Goal: Transaction & Acquisition: Obtain resource

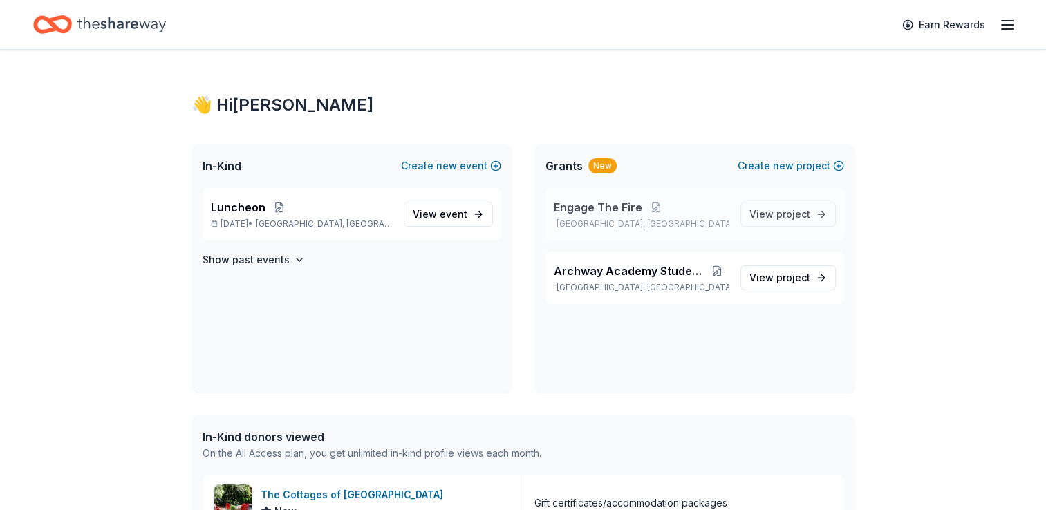
click at [629, 218] on div "Engage The Fire Houston, TX" at bounding box center [642, 214] width 176 height 30
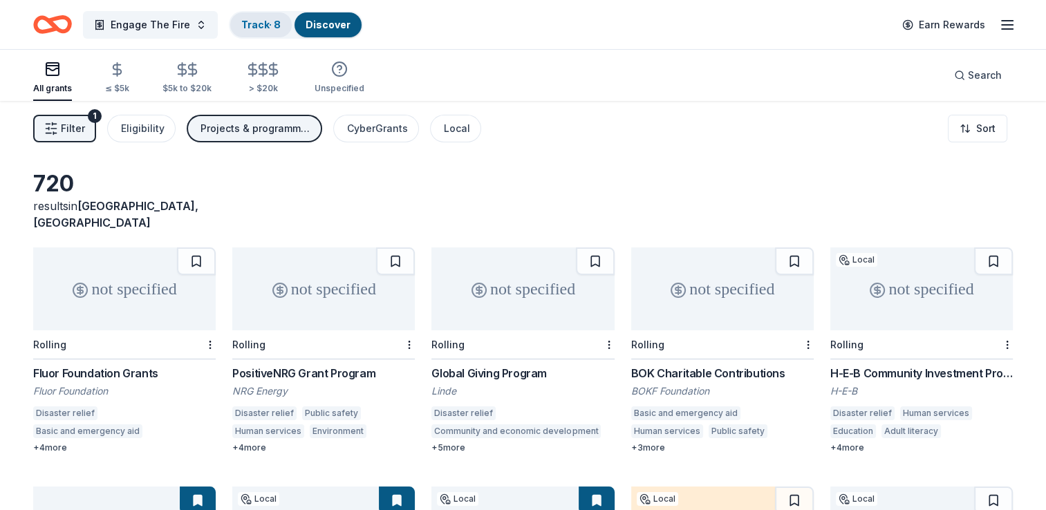
click at [258, 33] on div "Track · 8" at bounding box center [261, 24] width 62 height 25
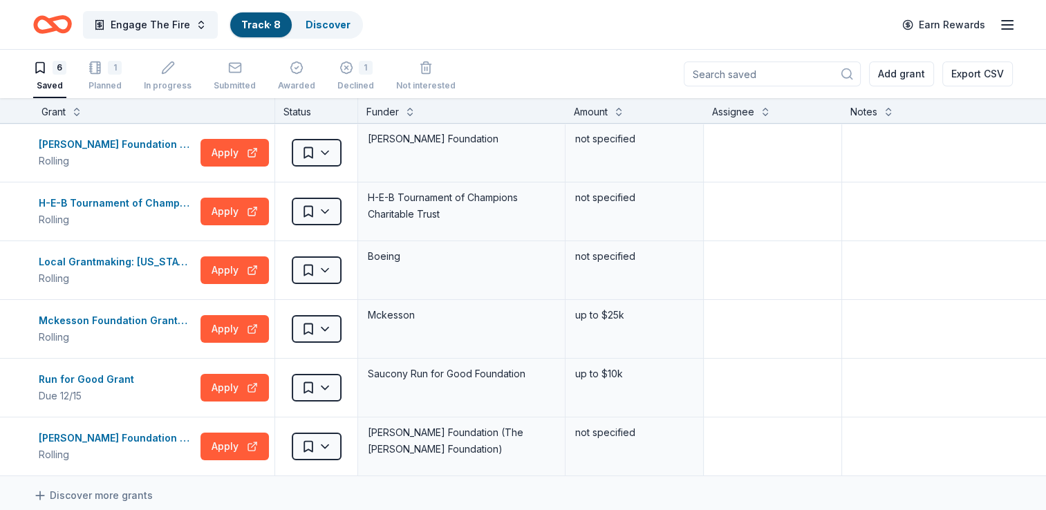
click at [774, 81] on input at bounding box center [772, 74] width 177 height 25
click at [151, 25] on span "Engage The Fire" at bounding box center [150, 25] width 79 height 17
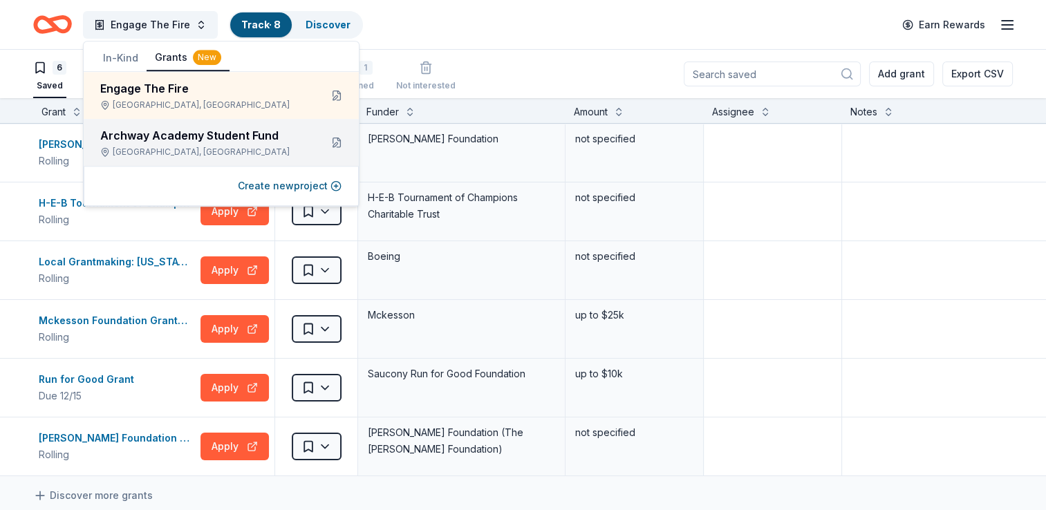
click at [166, 147] on div "Houston, TX" at bounding box center [204, 152] width 209 height 11
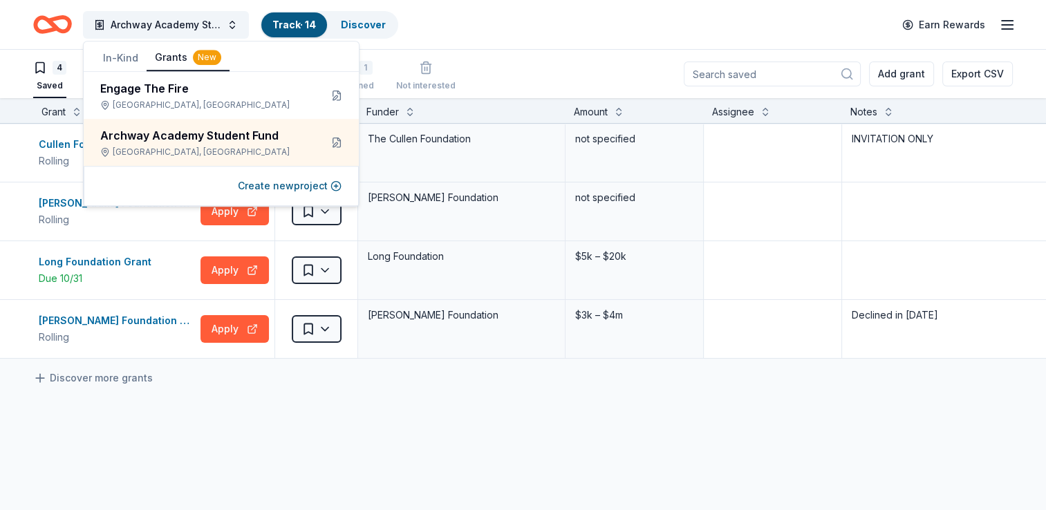
click at [498, 71] on div "4 Saved 2 Planned In progress 5 Submitted 2 Awarded 1 Declined Not interested A…" at bounding box center [522, 74] width 979 height 48
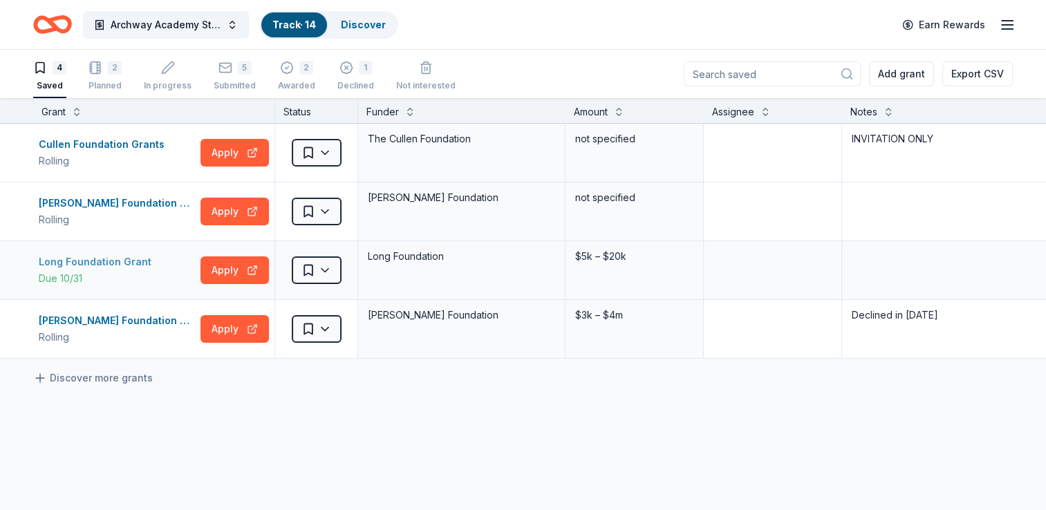
click at [109, 280] on div "Due 10/31" at bounding box center [98, 278] width 118 height 17
click at [329, 275] on html "Archway Academy Student Fund Track · 14 Discover Earn Rewards 4 Saved 2 Planned…" at bounding box center [523, 255] width 1046 height 510
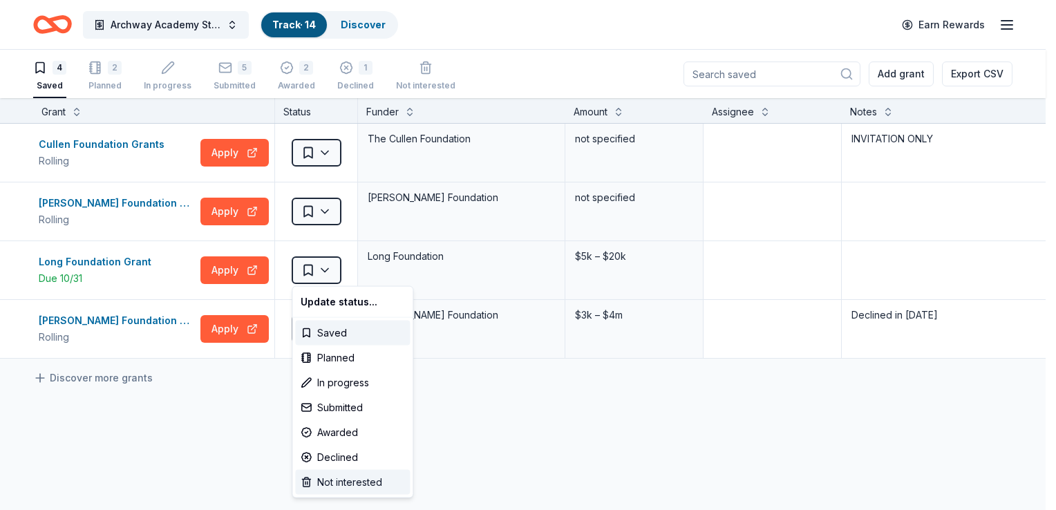
click at [329, 482] on div "Not interested" at bounding box center [352, 482] width 115 height 25
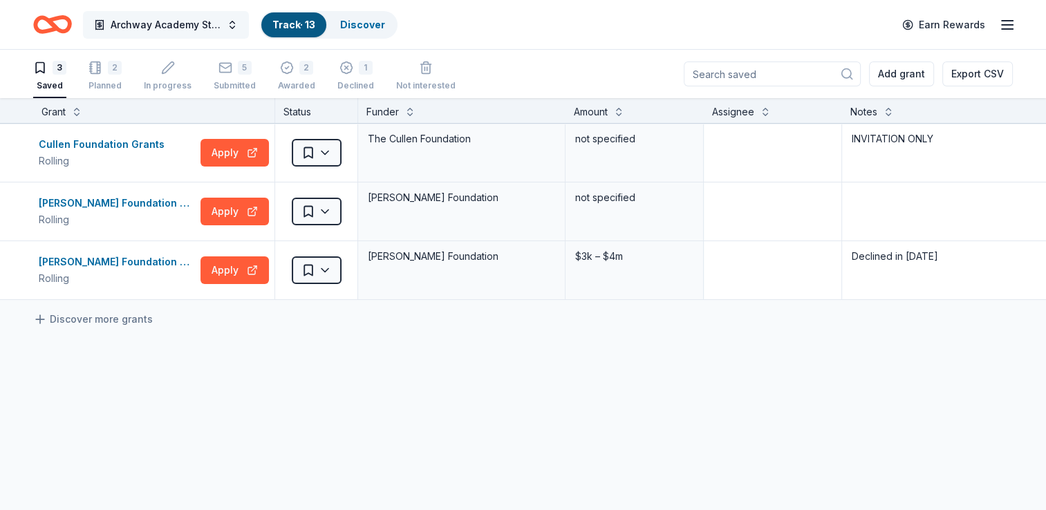
click at [186, 21] on span "Archway Academy Student Fund" at bounding box center [166, 25] width 111 height 17
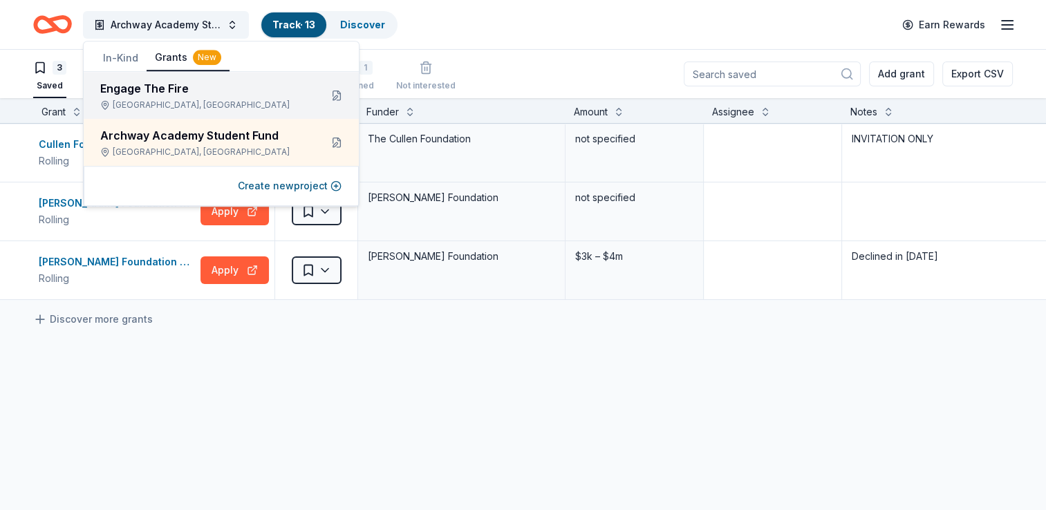
click at [232, 96] on div "Engage The Fire" at bounding box center [204, 88] width 209 height 17
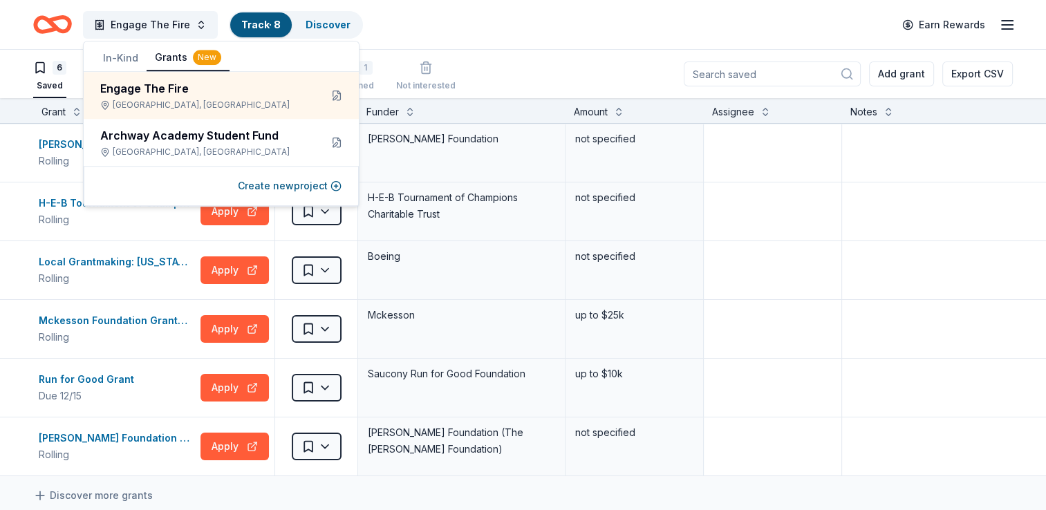
click at [489, 43] on div "Engage The Fire Track · 8 Discover Earn Rewards" at bounding box center [523, 24] width 1046 height 49
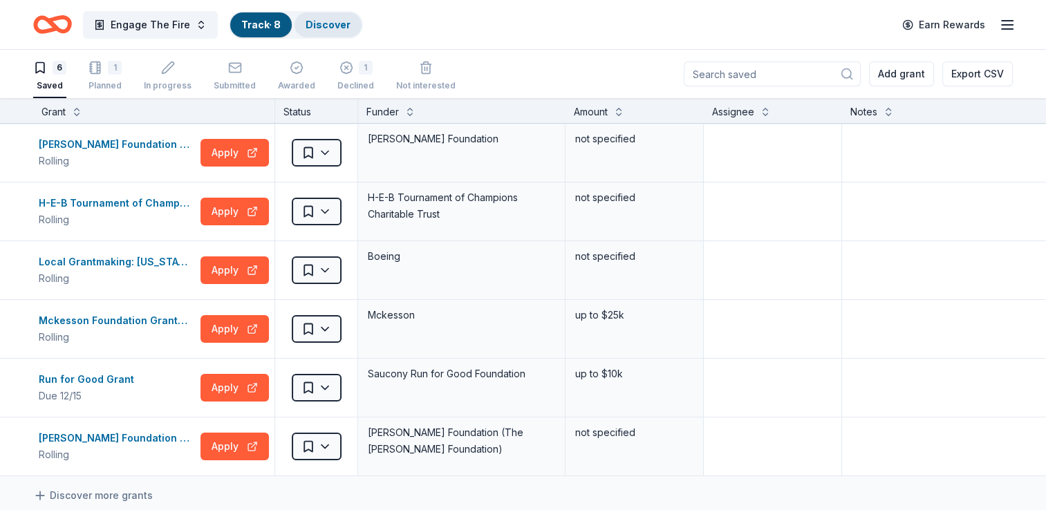
click at [335, 31] on div "Discover" at bounding box center [327, 24] width 67 height 25
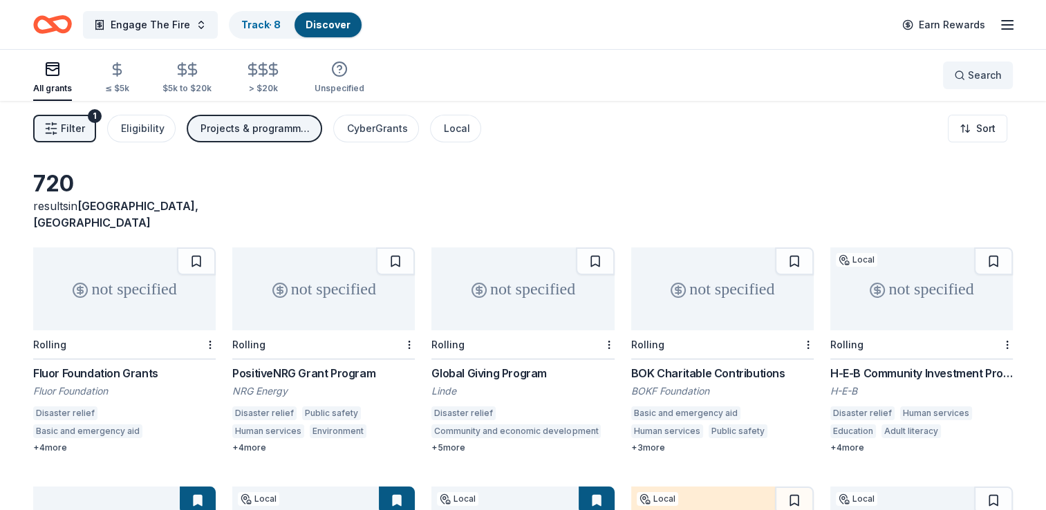
click at [976, 86] on button "Search" at bounding box center [978, 76] width 70 height 28
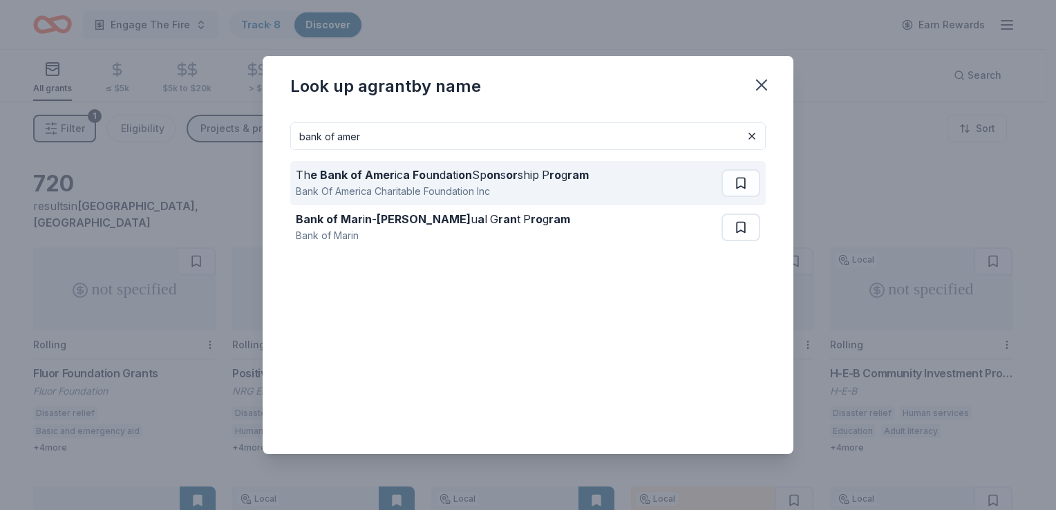
type input "bank of amer"
click at [428, 188] on div "Bank Of America Charitable Foundation Inc" at bounding box center [442, 191] width 293 height 17
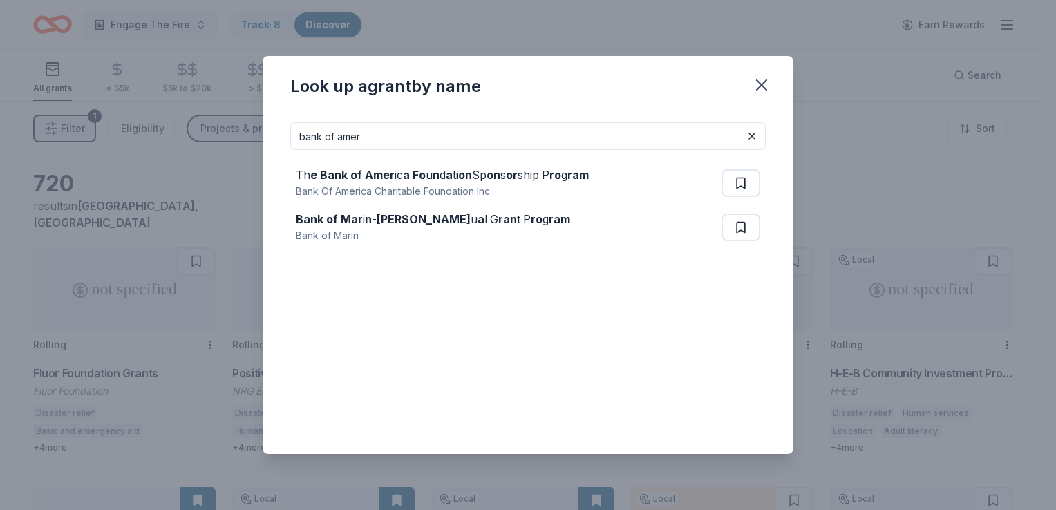
click at [746, 140] on button at bounding box center [752, 136] width 17 height 17
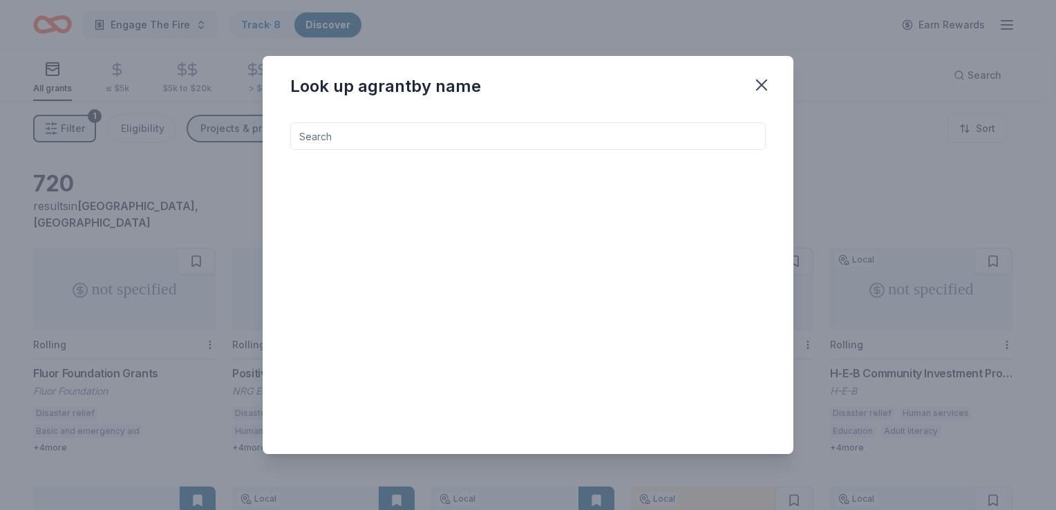
click at [740, 143] on input at bounding box center [528, 136] width 476 height 28
type input "citi"
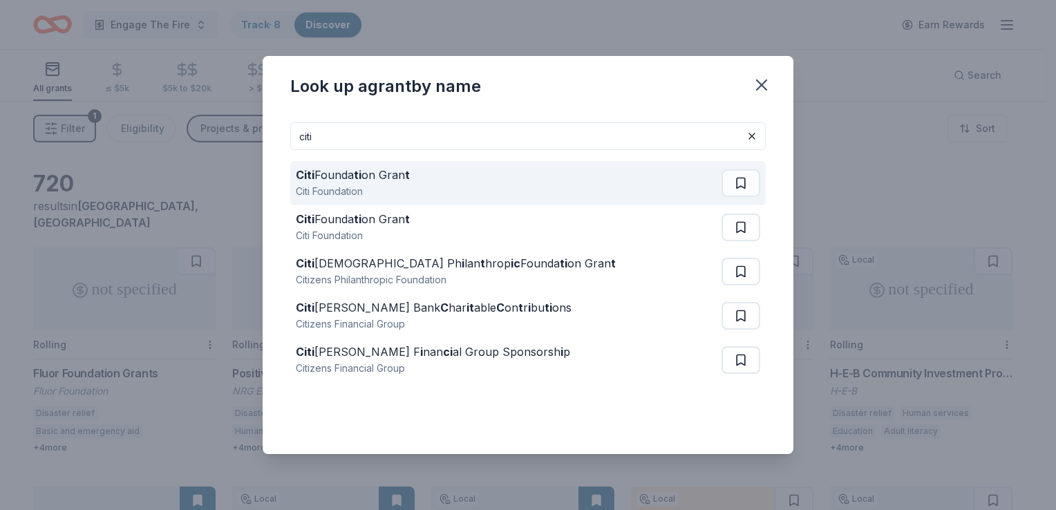
click at [633, 192] on div "Citi Founda ti on Gran t Citi Foundation" at bounding box center [509, 183] width 426 height 44
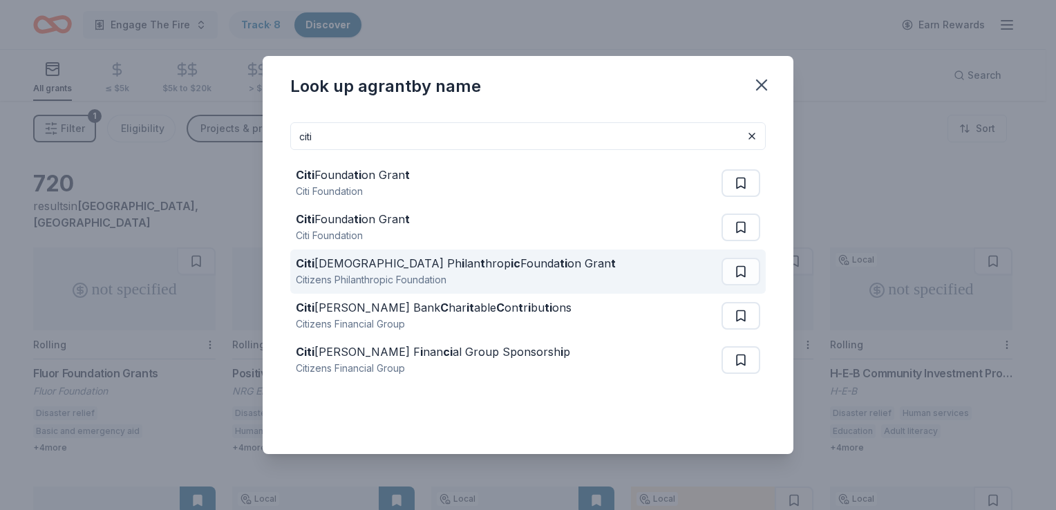
click at [397, 275] on div "Citizens Philanthropic Foundation" at bounding box center [456, 280] width 320 height 17
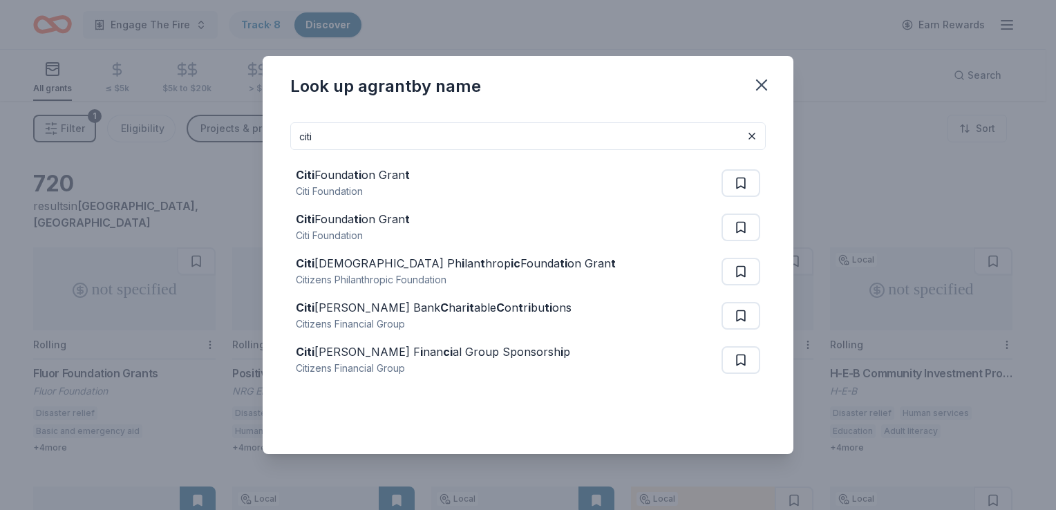
drag, startPoint x: 357, startPoint y: 140, endPoint x: 273, endPoint y: 137, distance: 83.7
click at [259, 139] on div "Look up a grant by name citi Citi Founda ti on Gran t Citi Foundation Citi Foun…" at bounding box center [528, 255] width 1056 height 510
click at [752, 137] on button at bounding box center [752, 136] width 17 height 17
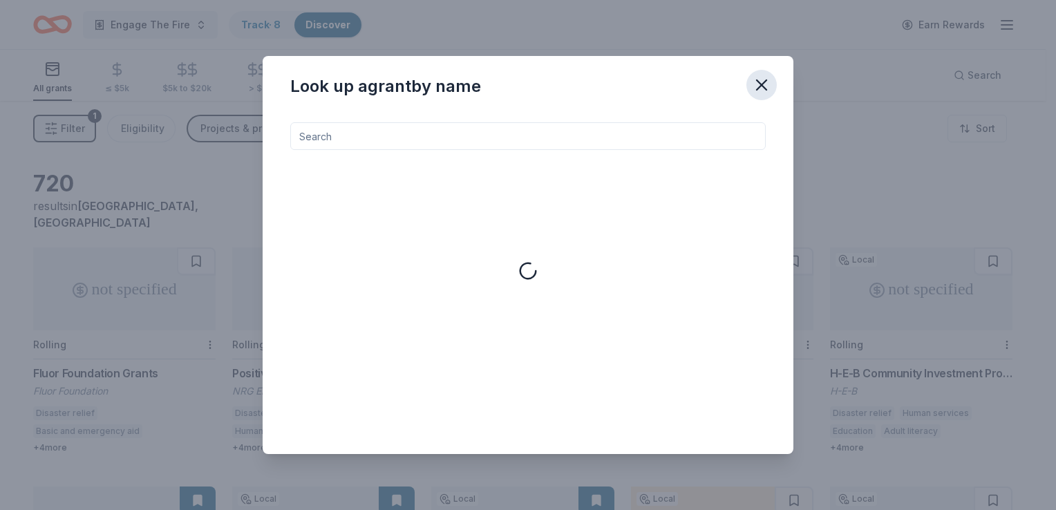
click at [758, 84] on icon "button" at bounding box center [761, 84] width 19 height 19
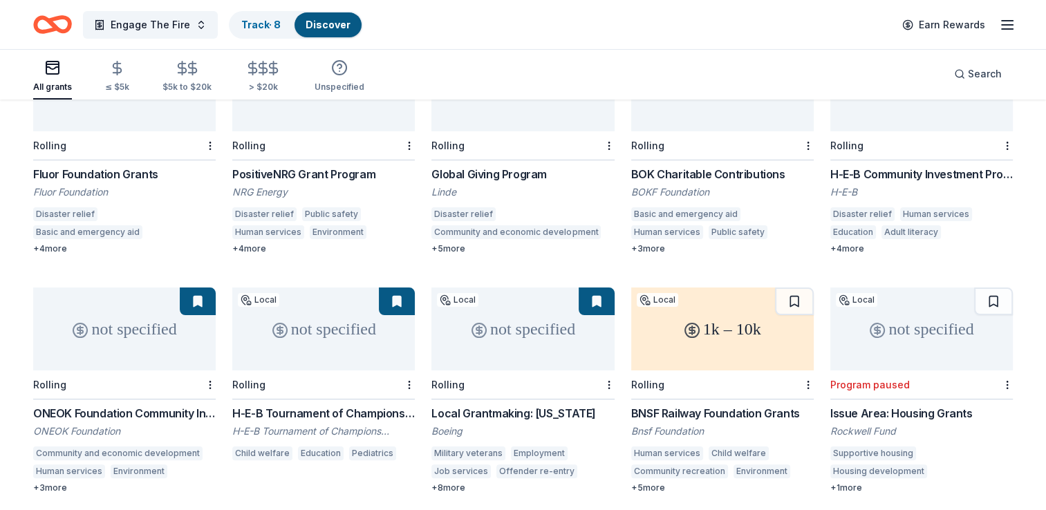
scroll to position [207, 0]
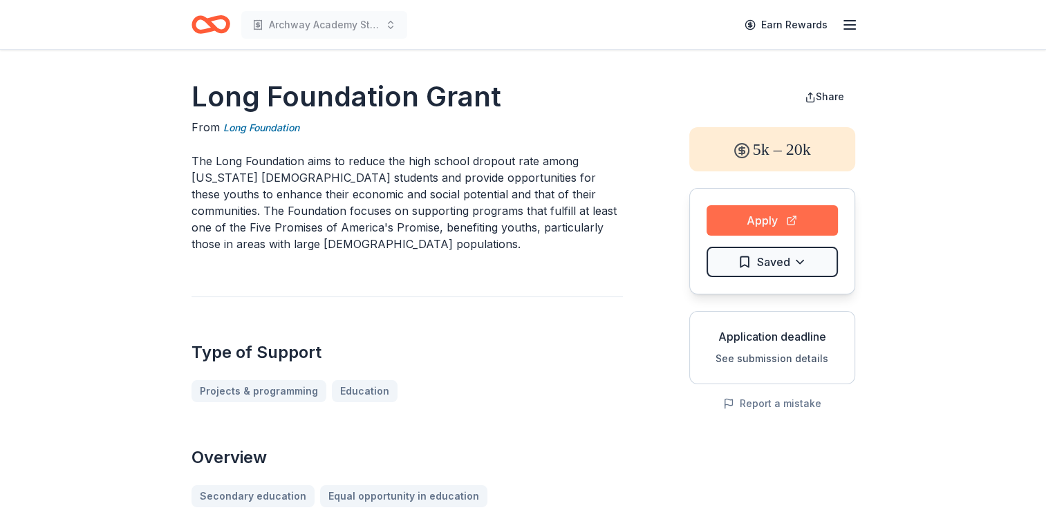
click at [774, 224] on button "Apply" at bounding box center [771, 220] width 131 height 30
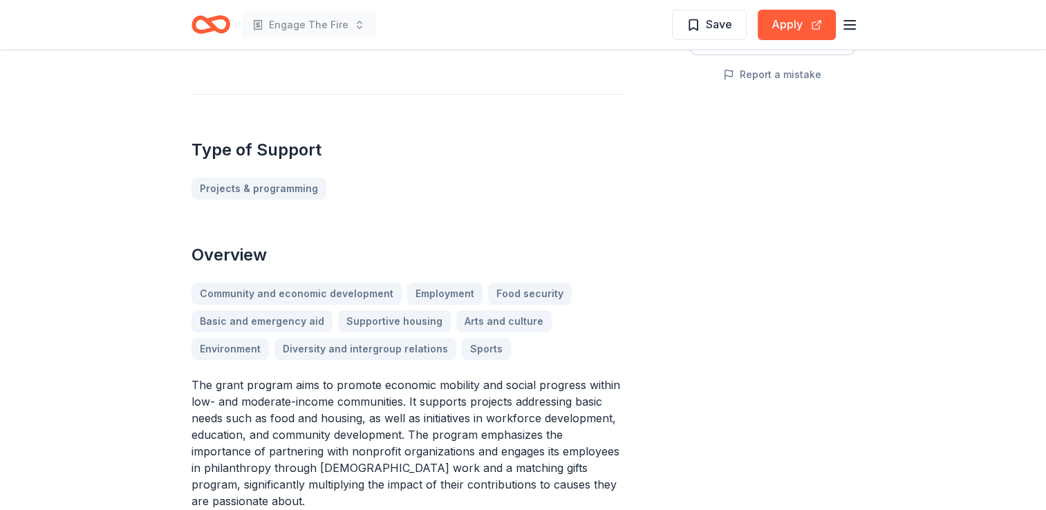
scroll to position [69, 0]
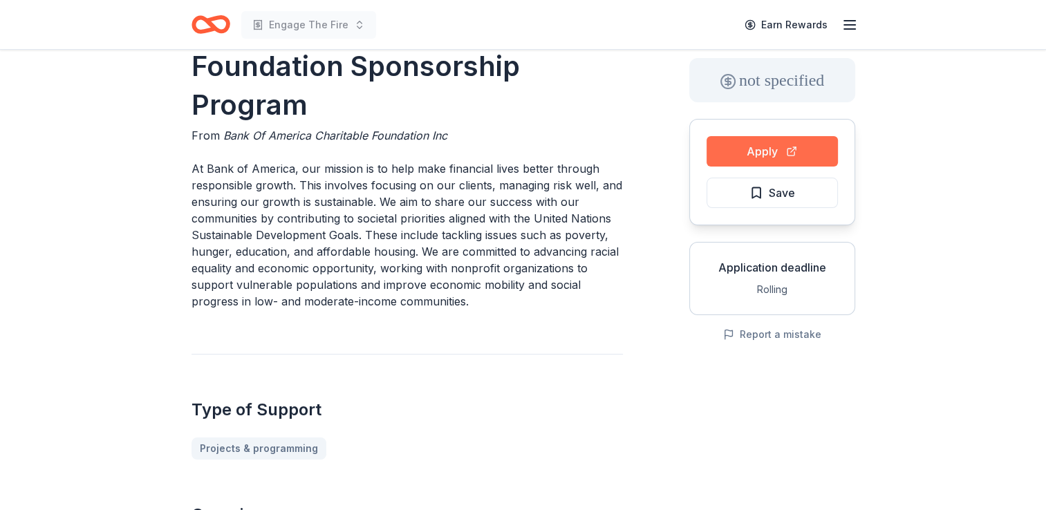
click at [762, 153] on button "Apply" at bounding box center [771, 151] width 131 height 30
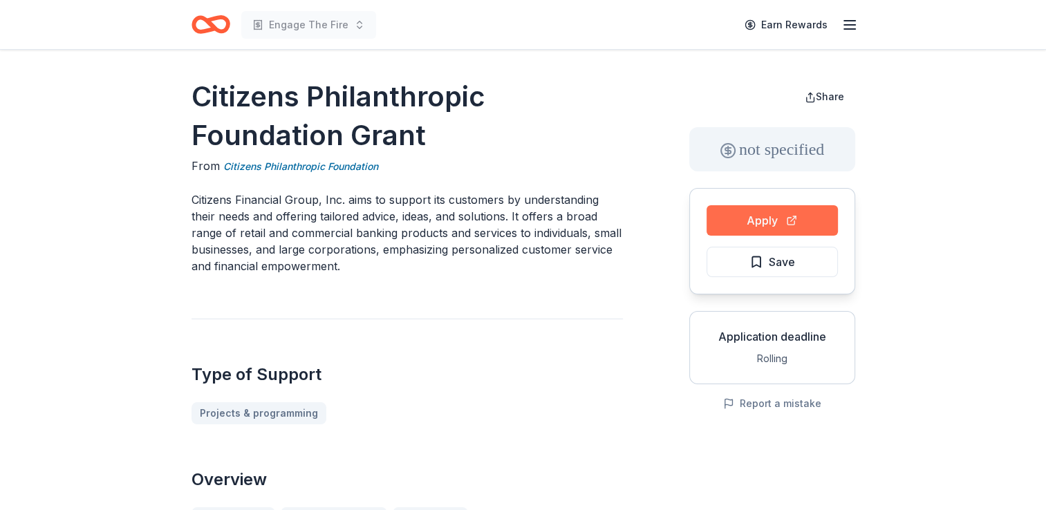
click at [774, 218] on button "Apply" at bounding box center [771, 220] width 131 height 30
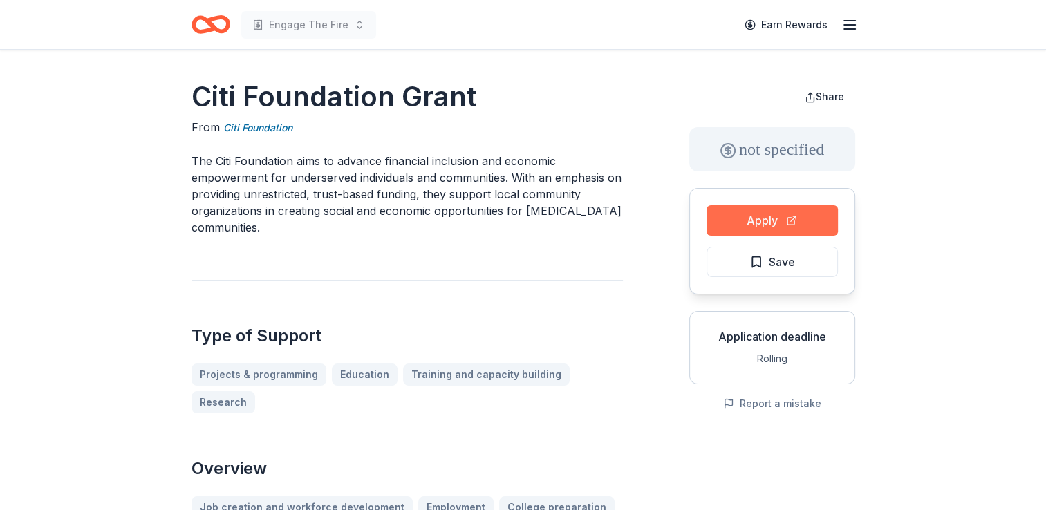
click at [738, 217] on button "Apply" at bounding box center [771, 220] width 131 height 30
